Goal: Transaction & Acquisition: Obtain resource

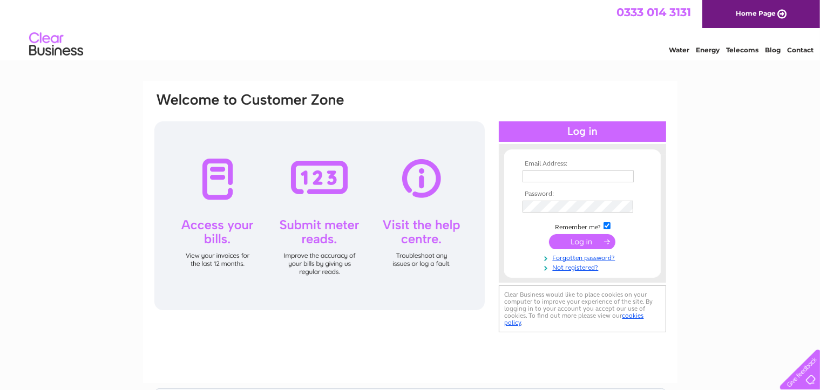
type input "stephen.carr23@gmail.com"
click at [564, 241] on input "submit" at bounding box center [582, 241] width 66 height 15
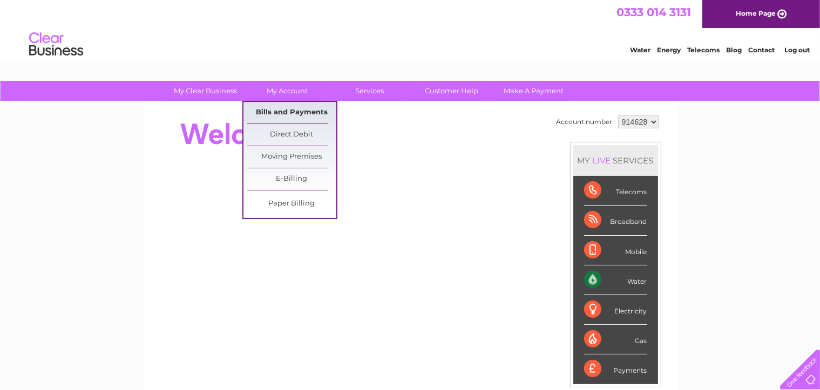
click at [286, 113] on link "Bills and Payments" at bounding box center [291, 113] width 89 height 22
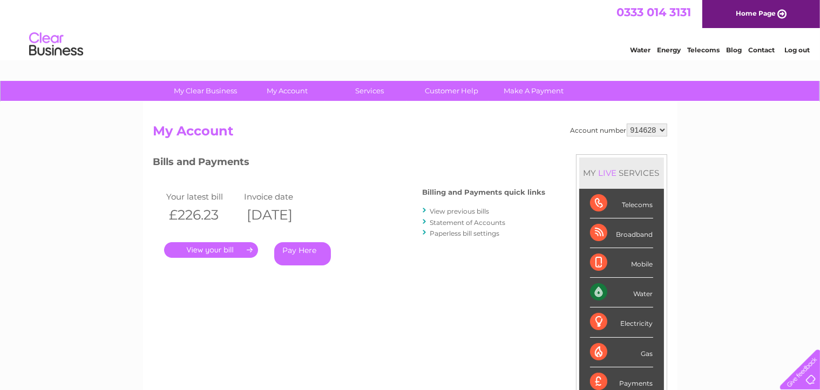
click at [235, 251] on link "." at bounding box center [211, 250] width 94 height 16
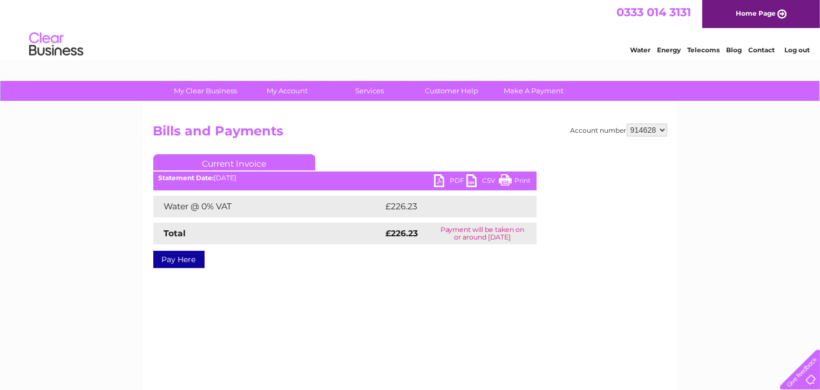
click at [454, 186] on link "PDF" at bounding box center [450, 182] width 32 height 16
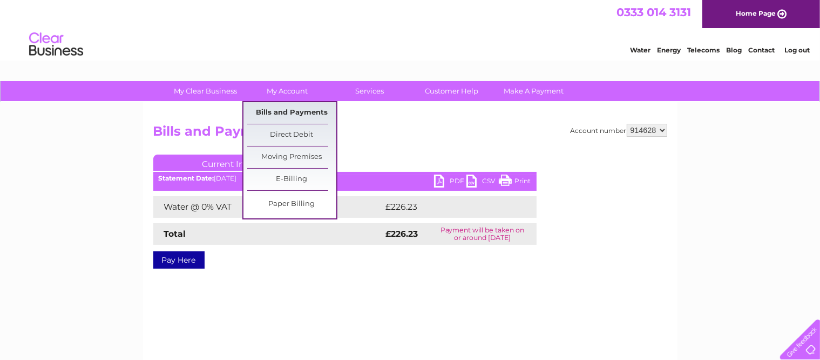
click at [287, 110] on link "Bills and Payments" at bounding box center [291, 113] width 89 height 22
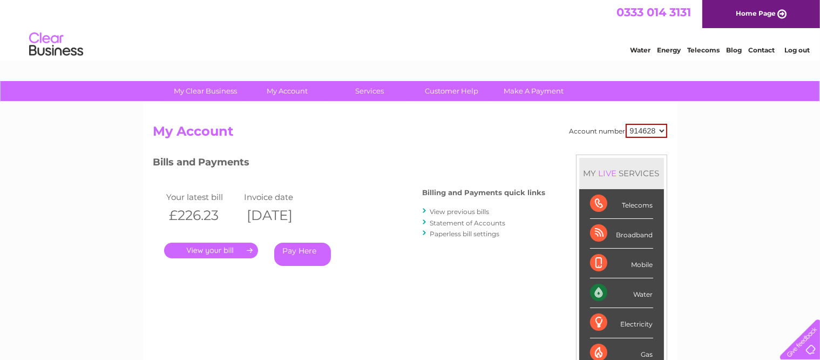
click at [433, 208] on link "View previous bills" at bounding box center [459, 211] width 59 height 8
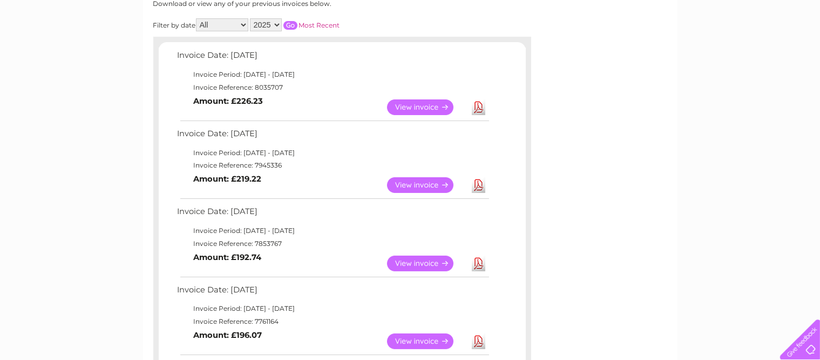
scroll to position [162, 0]
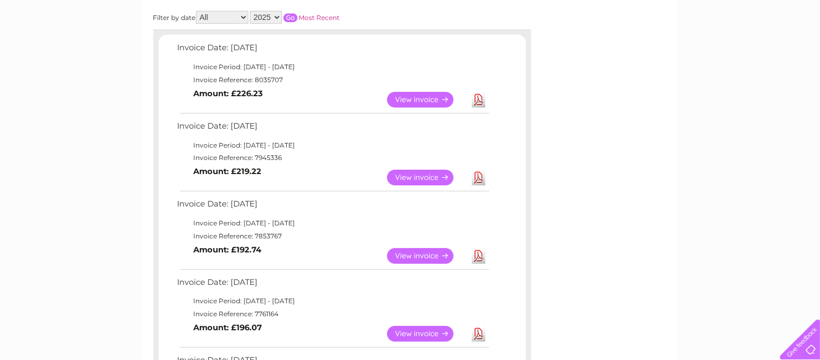
click at [475, 179] on link "Download" at bounding box center [478, 178] width 13 height 16
